Goal: Task Accomplishment & Management: Manage account settings

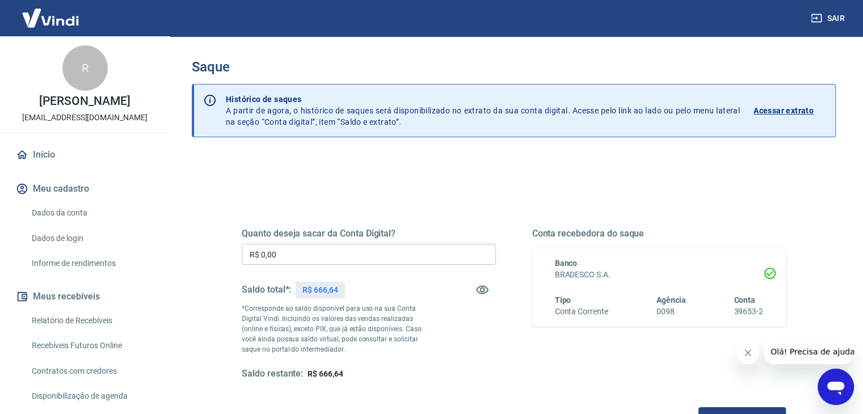
drag, startPoint x: 418, startPoint y: 199, endPoint x: 499, endPoint y: 196, distance: 81.8
click at [418, 199] on div "Quanto deseja sacar da Conta Digital? R$ 0,00 ​ Saldo total*: R$ 666,64 *Corres…" at bounding box center [513, 310] width 571 height 264
click at [837, 17] on button "Sair" at bounding box center [829, 18] width 41 height 21
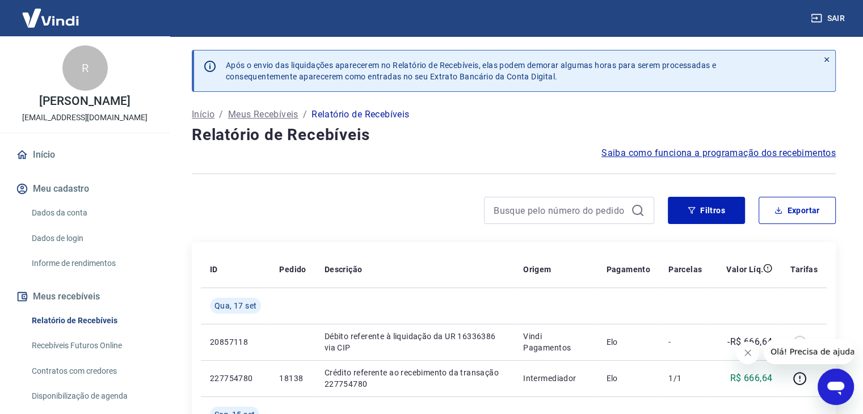
click at [842, 19] on button "Sair" at bounding box center [829, 18] width 41 height 21
click at [36, 157] on link "Início" at bounding box center [85, 154] width 142 height 25
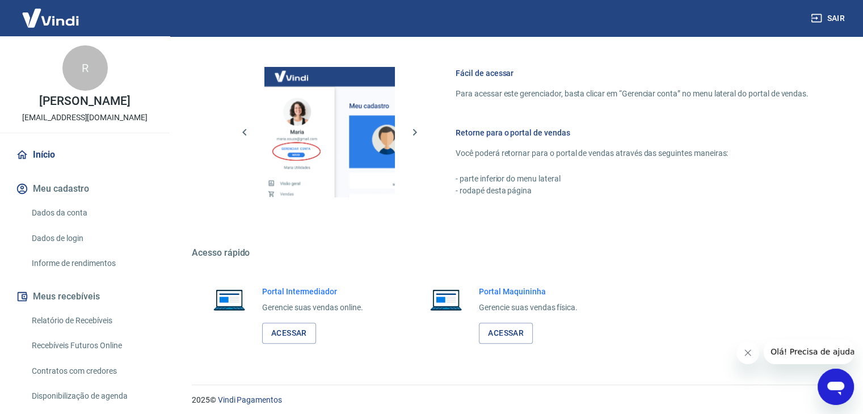
scroll to position [481, 0]
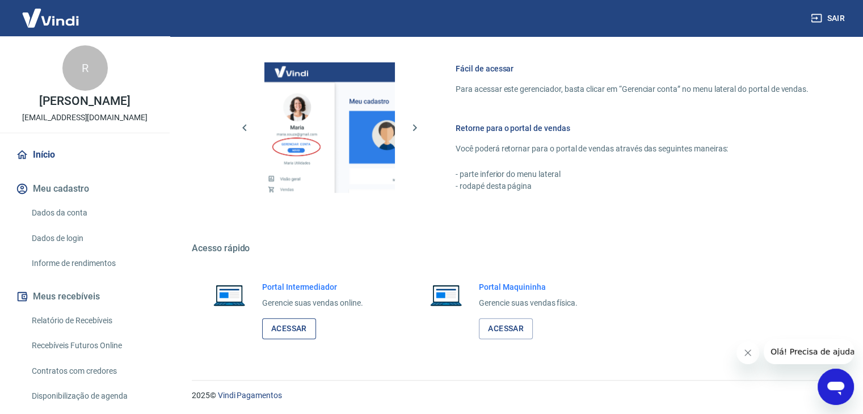
click at [286, 334] on link "Acessar" at bounding box center [289, 328] width 54 height 21
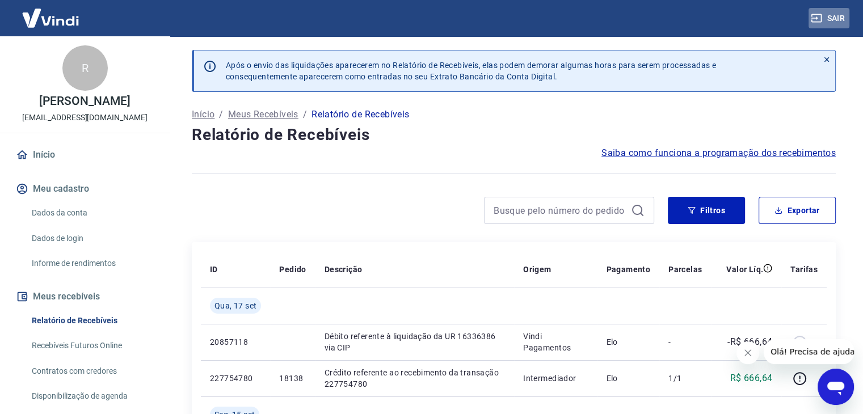
click at [840, 24] on button "Sair" at bounding box center [829, 18] width 41 height 21
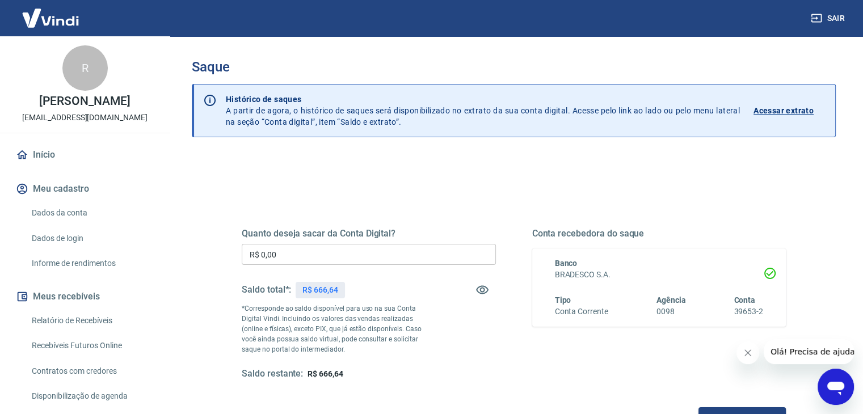
click at [800, 113] on p "Acessar extrato" at bounding box center [784, 110] width 60 height 11
